Goal: Information Seeking & Learning: Learn about a topic

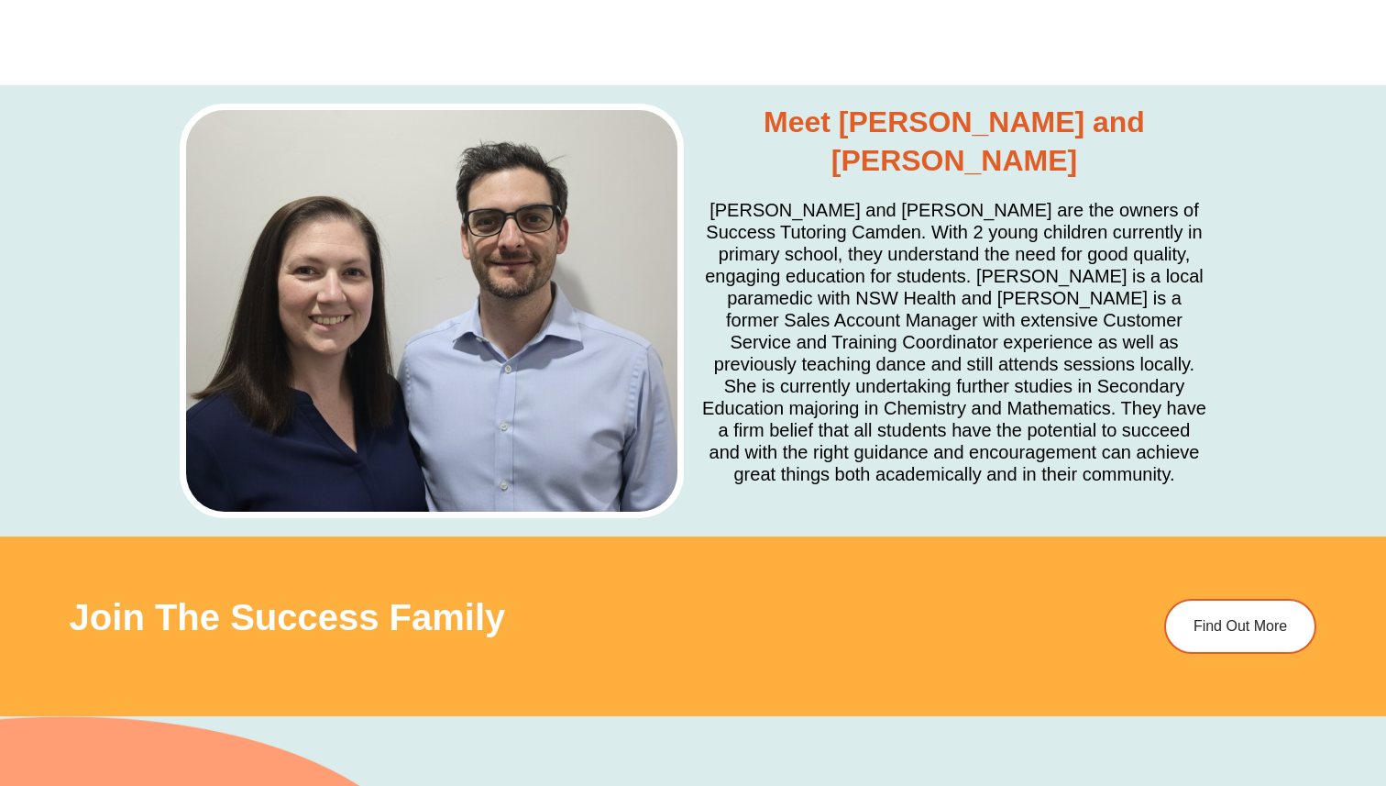
scroll to position [5322, 0]
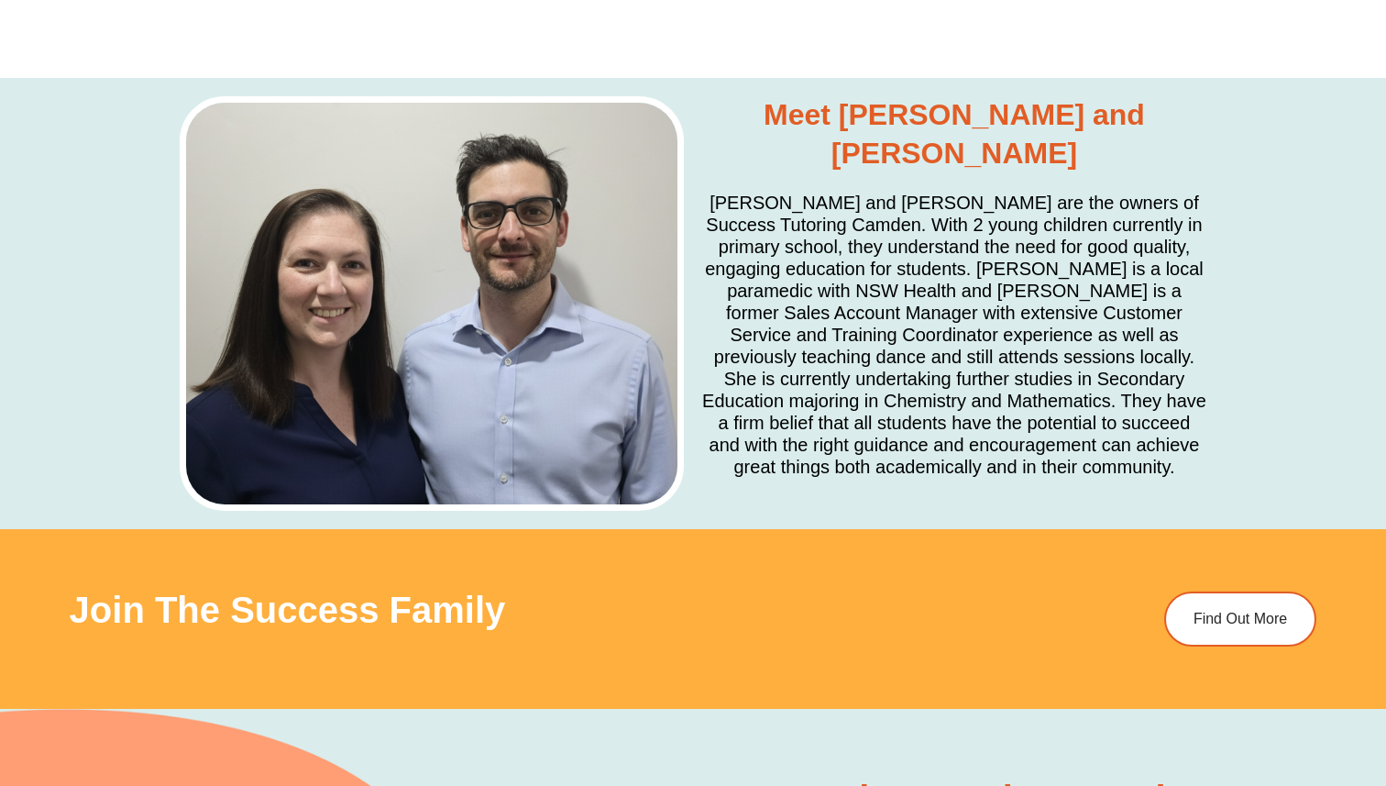
click at [1047, 290] on h5 "[PERSON_NAME] and [PERSON_NAME] are the owners of Success Tutoring Camden. With…" at bounding box center [954, 335] width 504 height 286
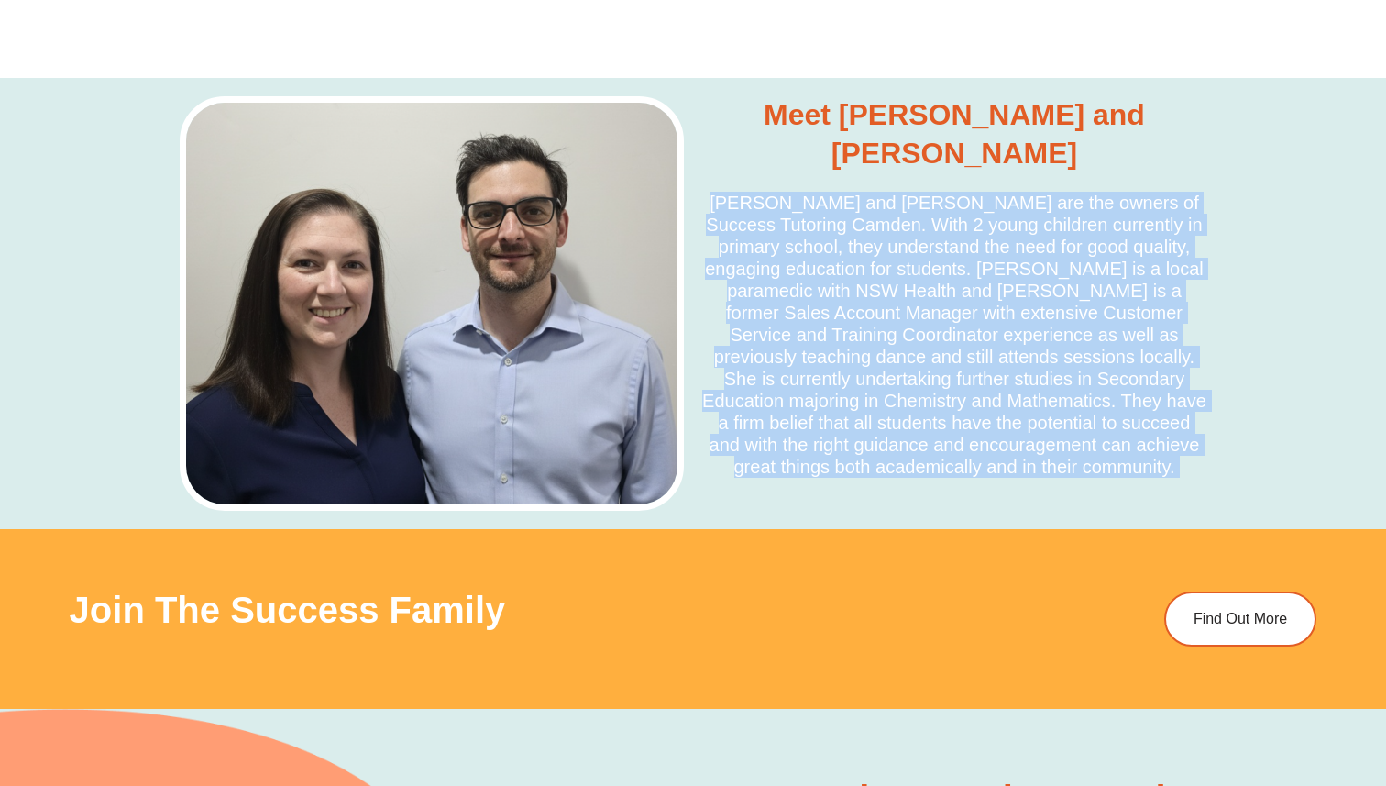
click at [1047, 290] on h5 "[PERSON_NAME] and [PERSON_NAME] are the owners of Success Tutoring Camden. With…" at bounding box center [954, 335] width 504 height 286
click at [1020, 192] on h5 "[PERSON_NAME] and [PERSON_NAME] are the owners of Success Tutoring Camden. With…" at bounding box center [954, 335] width 504 height 286
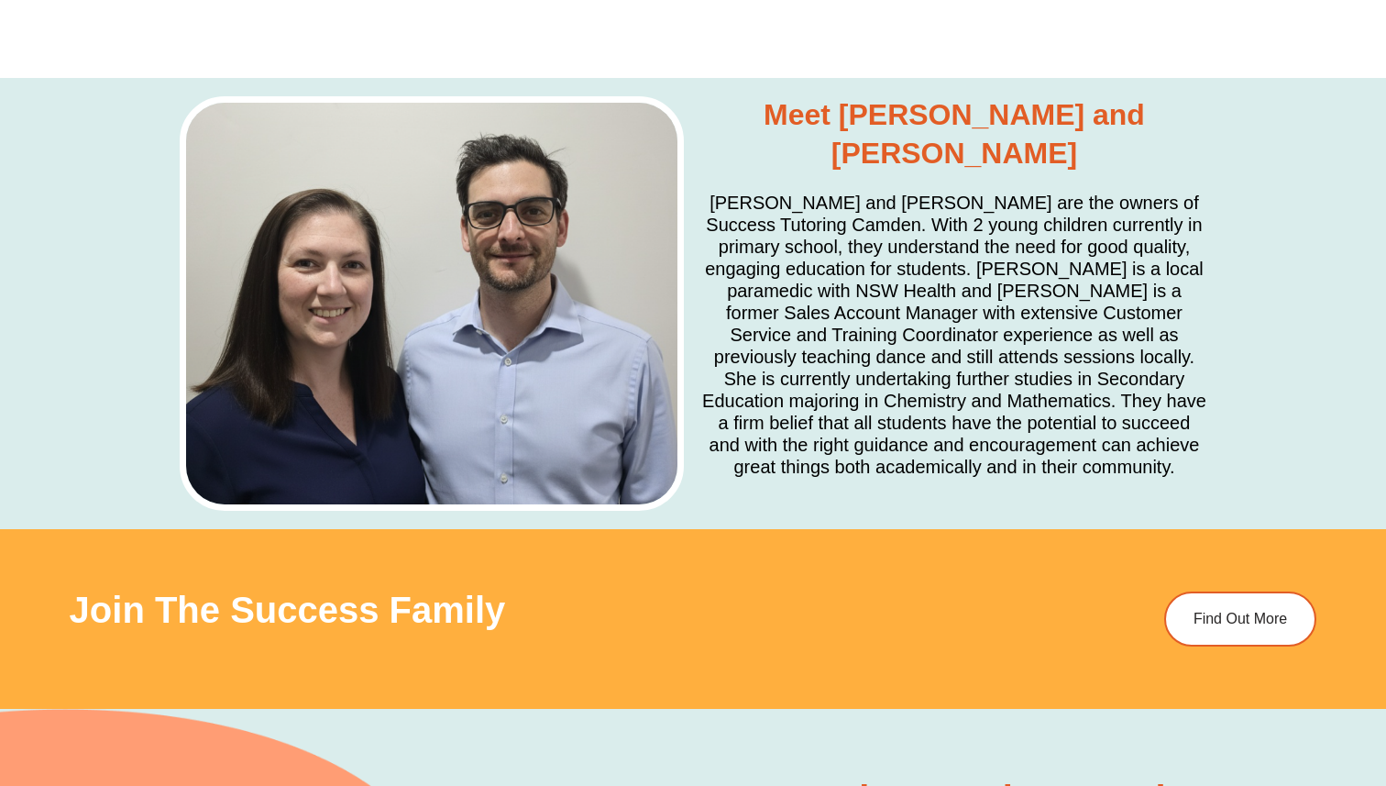
click at [1026, 192] on h5 "[PERSON_NAME] and [PERSON_NAME] are the owners of Success Tutoring Camden. With…" at bounding box center [954, 335] width 504 height 286
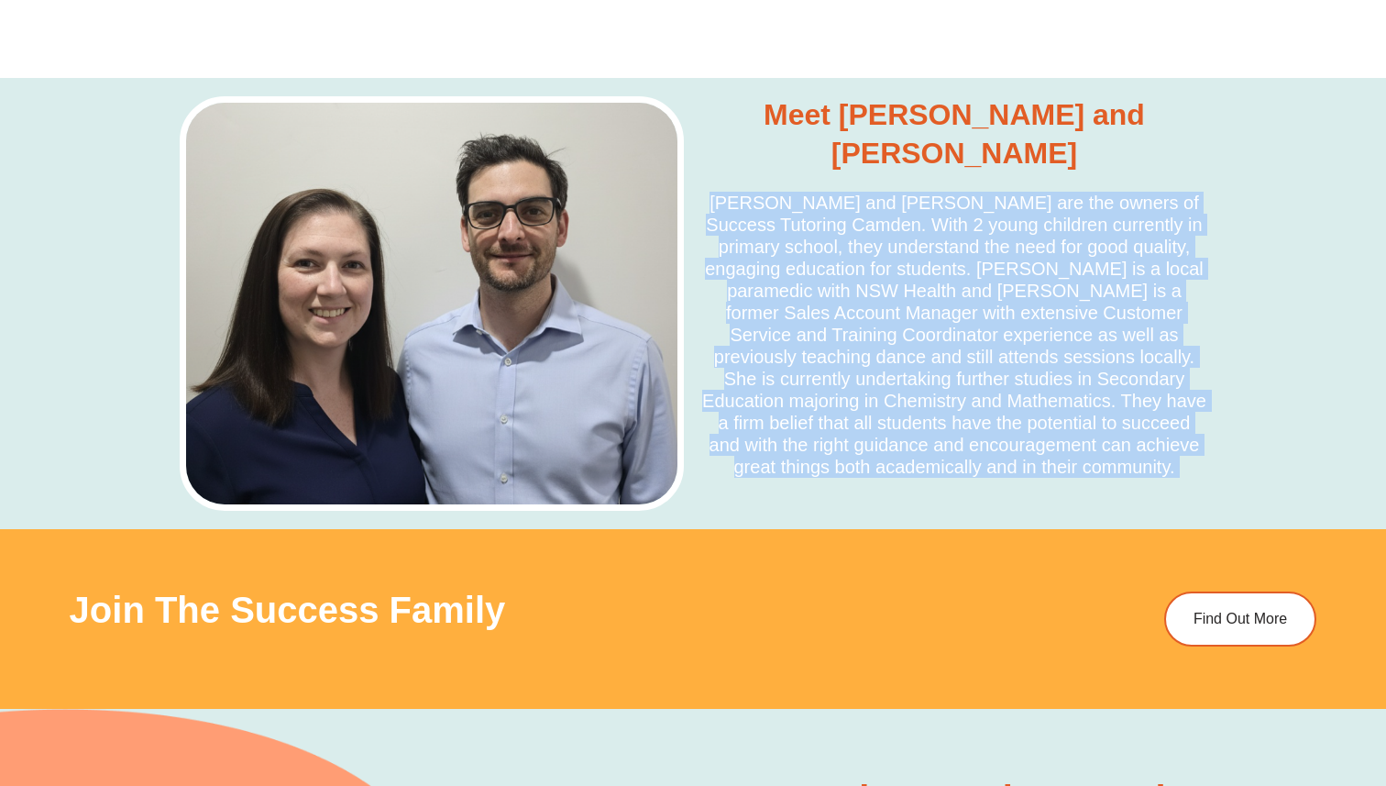
click at [1026, 192] on h5 "[PERSON_NAME] and [PERSON_NAME] are the owners of Success Tutoring Camden. With…" at bounding box center [954, 335] width 504 height 286
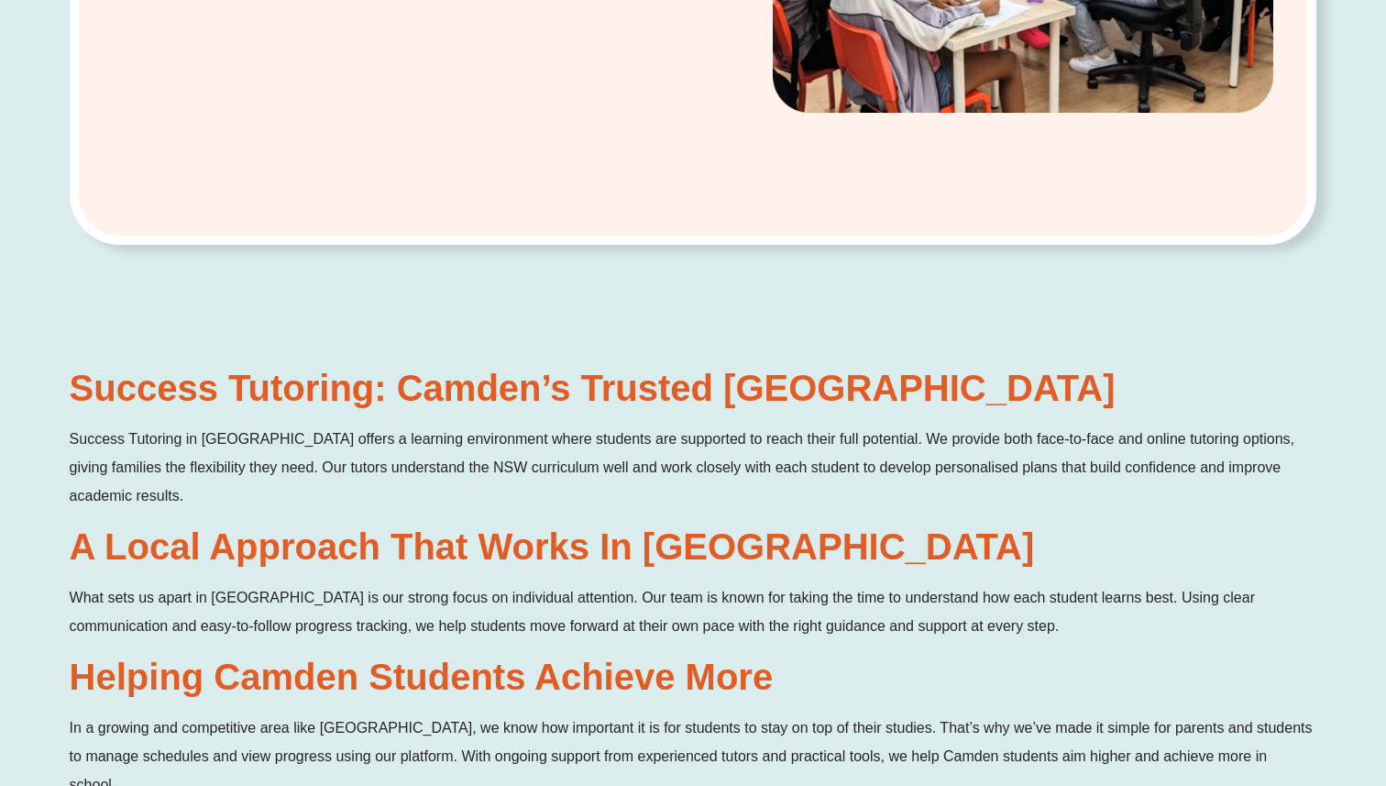
scroll to position [0, 0]
